Goal: Task Accomplishment & Management: Use online tool/utility

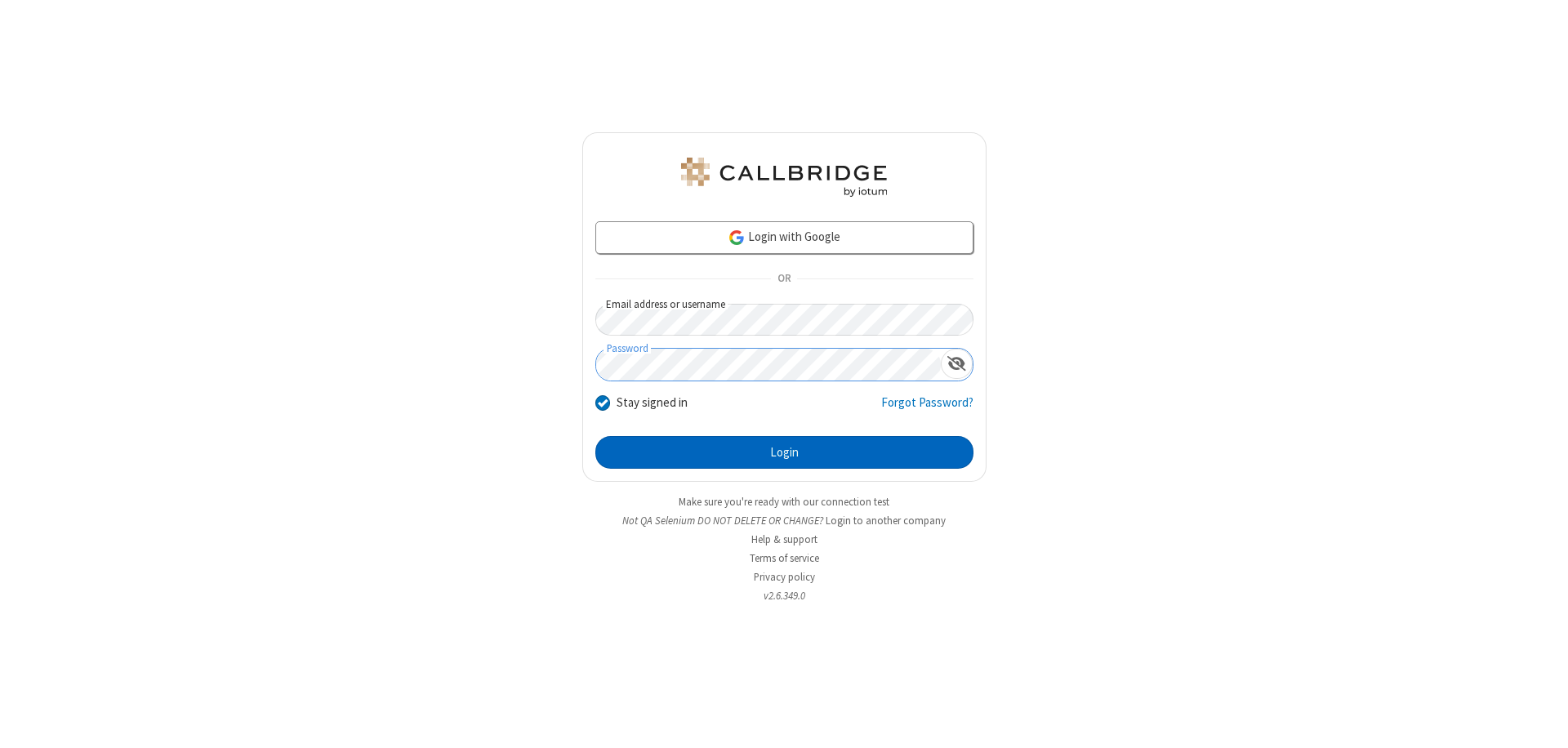
click at [784, 453] on button "Login" at bounding box center [784, 453] width 378 height 33
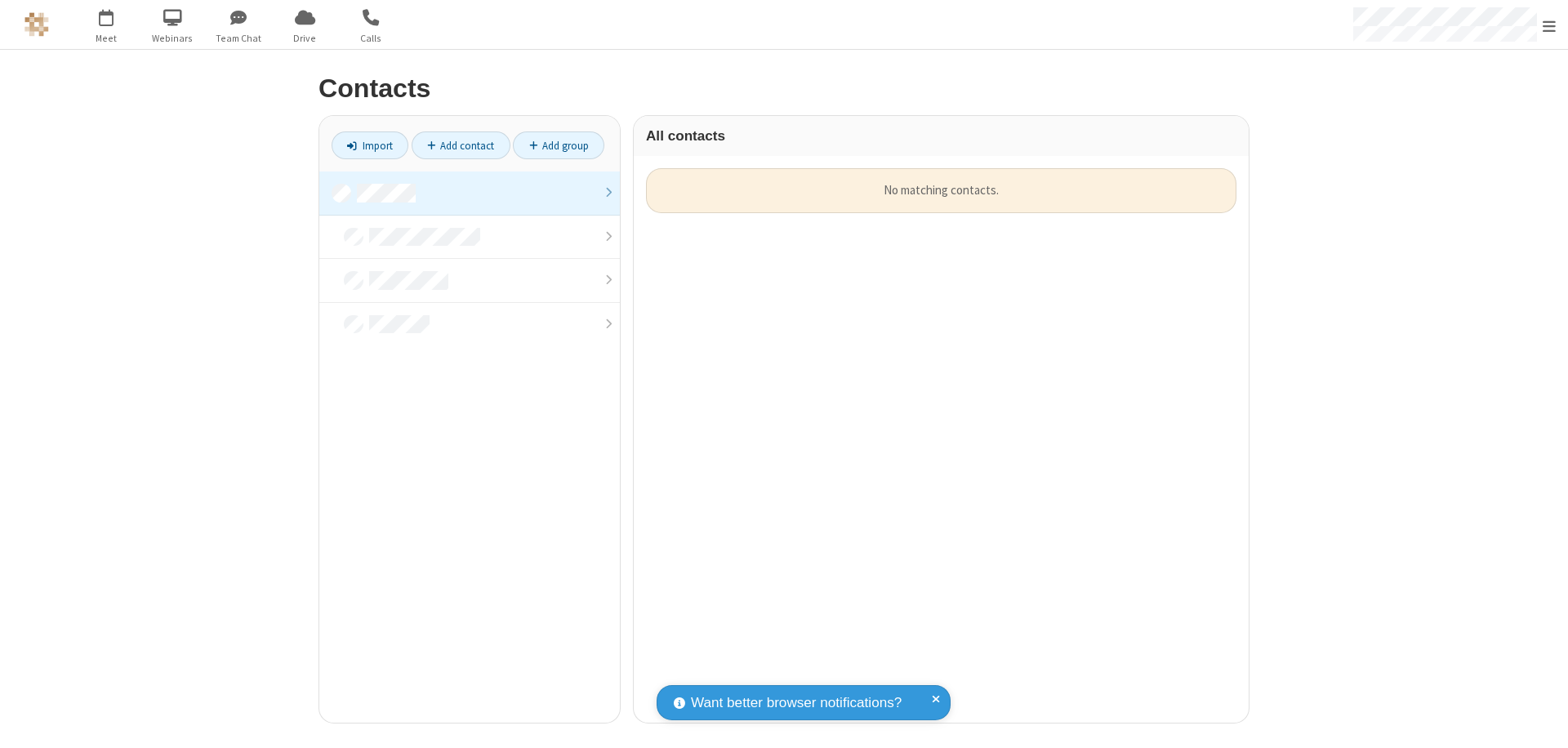
scroll to position [555, 603]
click at [470, 192] on link at bounding box center [469, 193] width 300 height 44
click at [370, 146] on link "Import" at bounding box center [369, 145] width 77 height 28
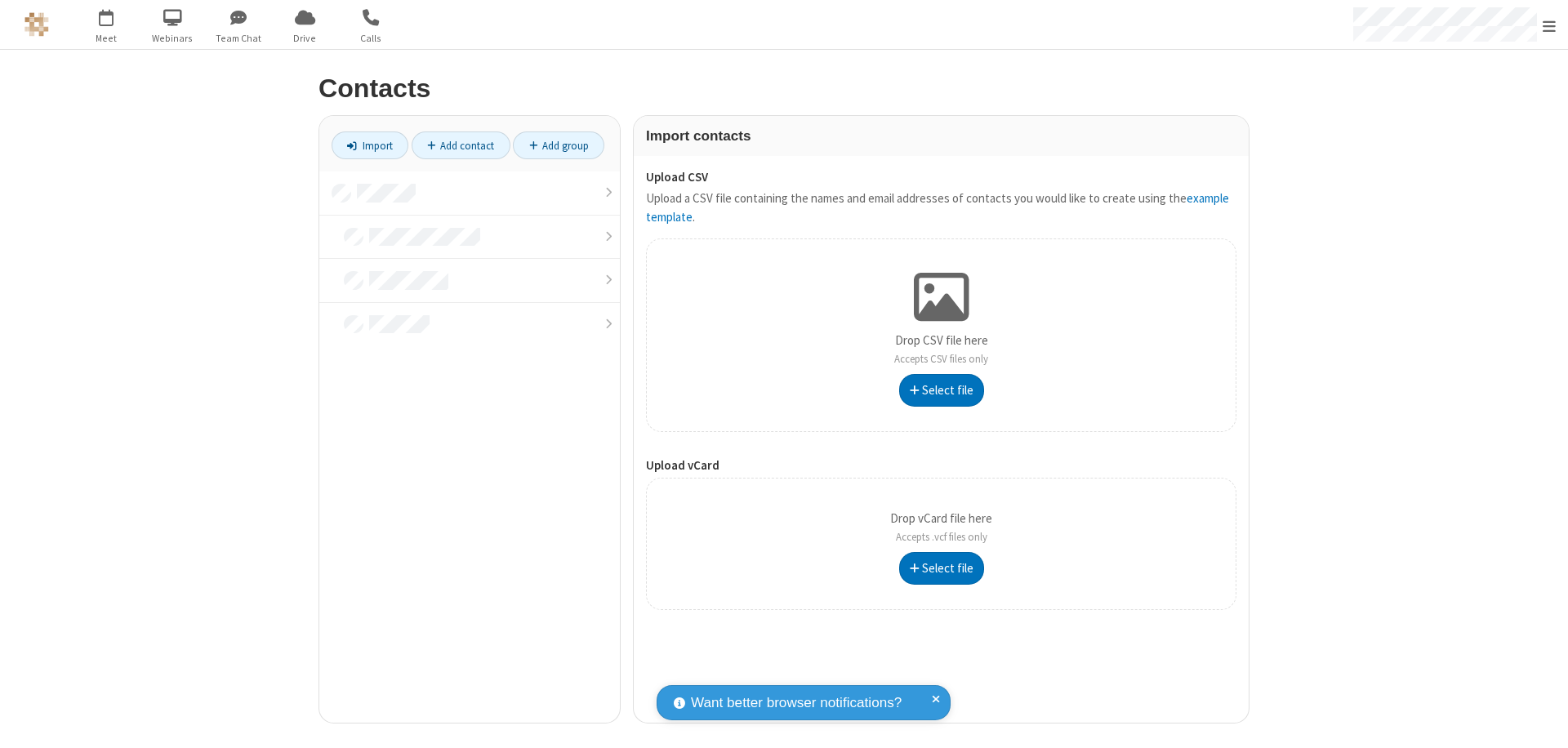
type input "C:\fakepath\contacts.vcf"
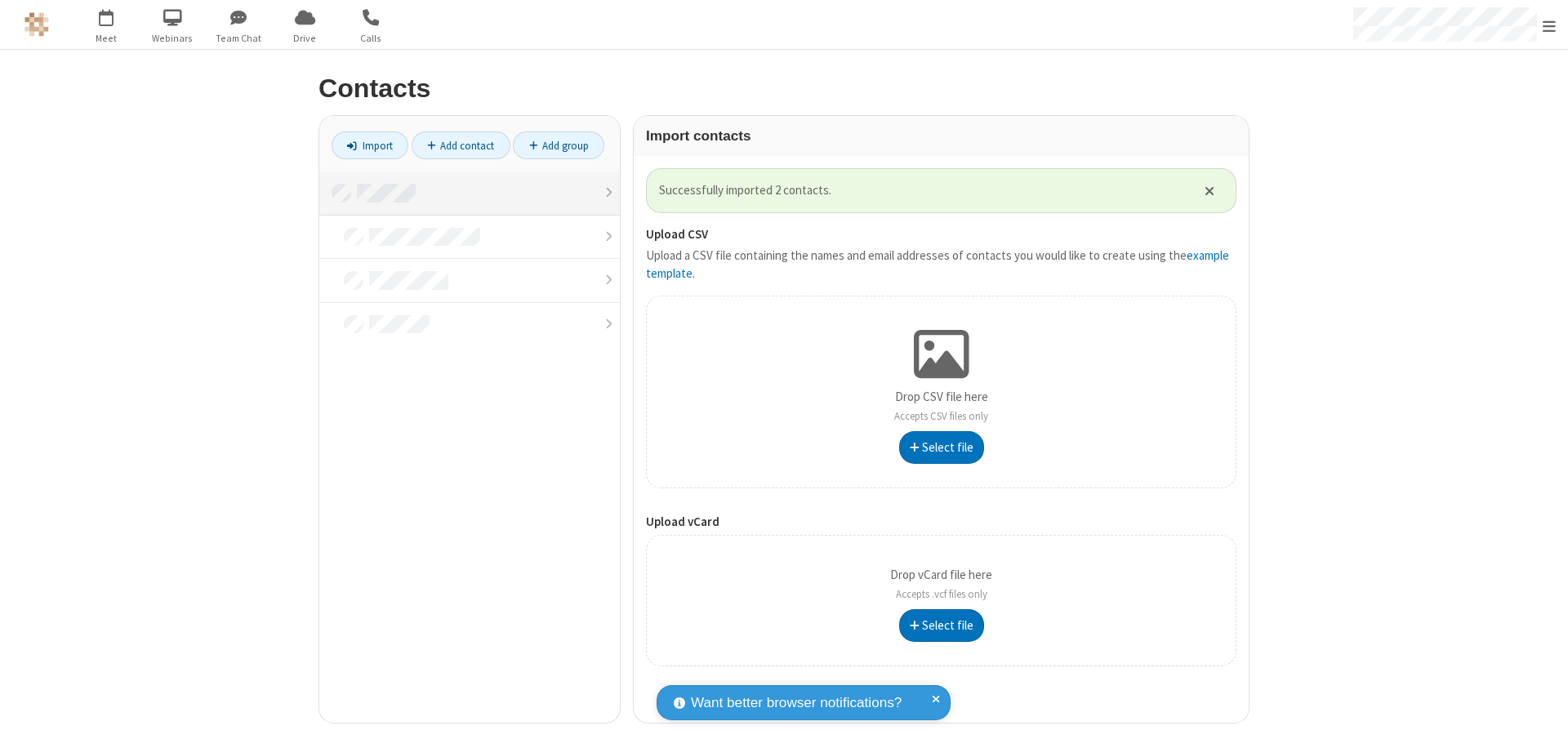
click at [470, 192] on link at bounding box center [469, 193] width 300 height 44
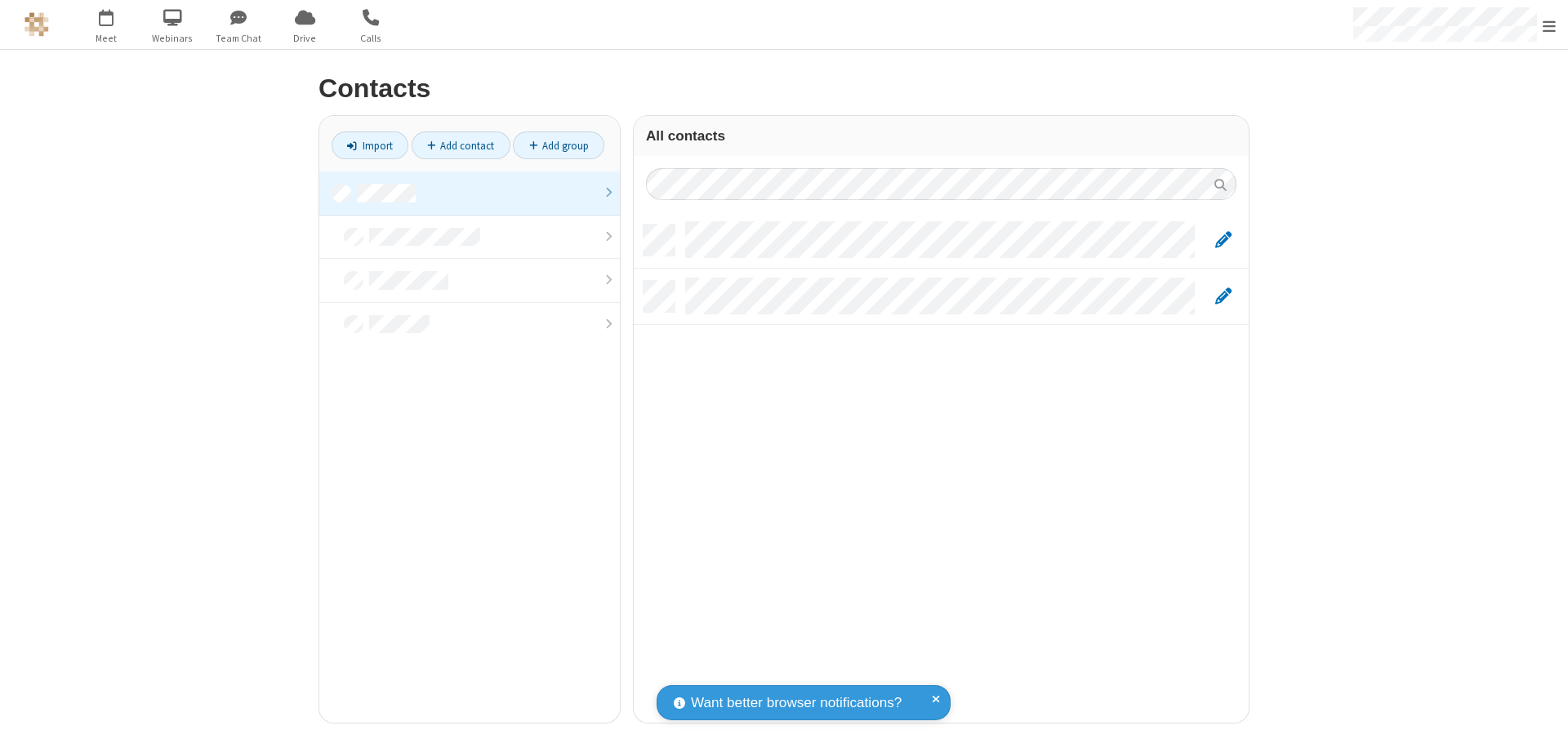
scroll to position [498, 603]
